Goal: Task Accomplishment & Management: Use online tool/utility

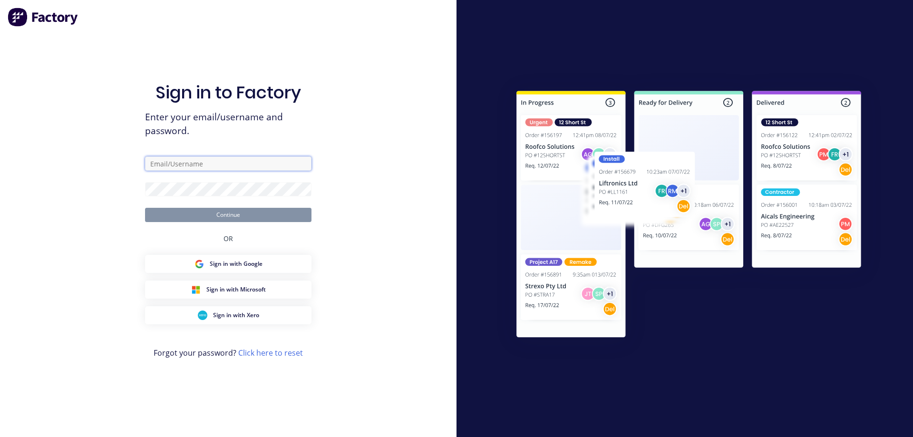
drag, startPoint x: 0, startPoint y: 0, endPoint x: 237, endPoint y: 171, distance: 292.6
click at [238, 156] on input "text" at bounding box center [228, 163] width 166 height 14
type input "abdul@artandsoul.com.au"
click at [393, 265] on div "Sign in to Factory Enter your email/username and password. abdul@artandsoul.com…" at bounding box center [228, 218] width 457 height 437
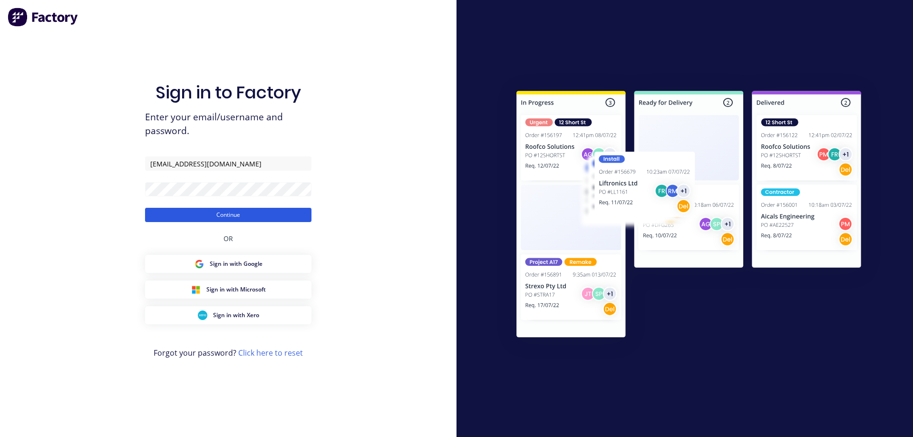
click at [147, 208] on button "Continue" at bounding box center [228, 215] width 166 height 14
